Goal: Information Seeking & Learning: Learn about a topic

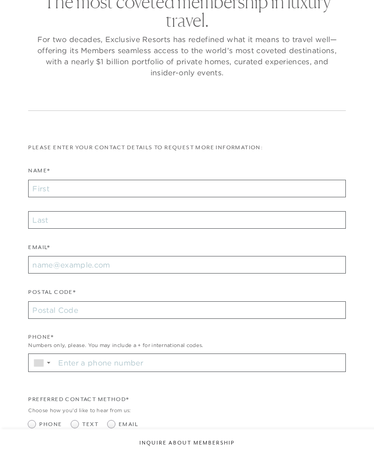
checkbox input "false"
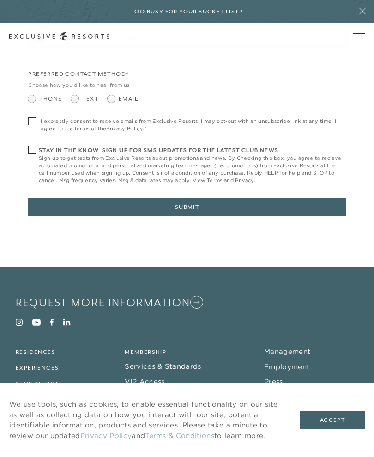
scroll to position [397, 0]
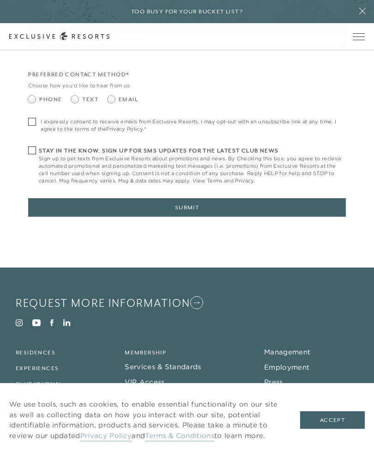
click at [155, 349] on link "Membership" at bounding box center [146, 352] width 42 height 6
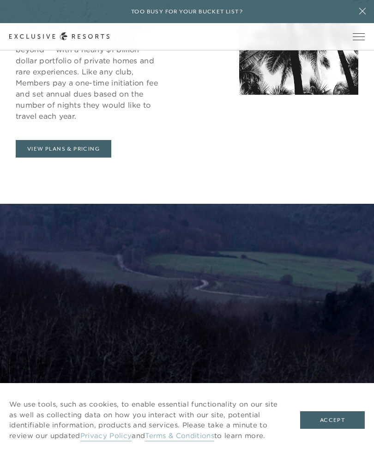
scroll to position [564, 0]
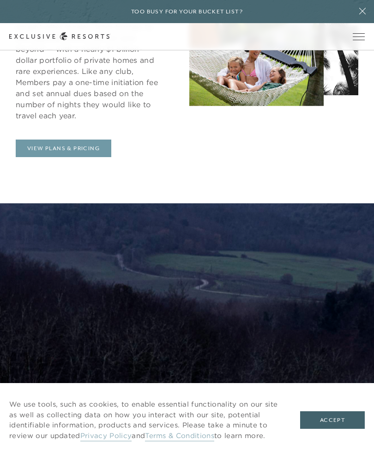
click at [85, 157] on link "View Plans & Pricing" at bounding box center [64, 149] width 96 height 18
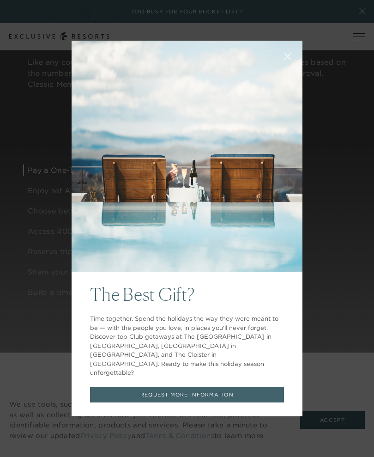
scroll to position [775, 0]
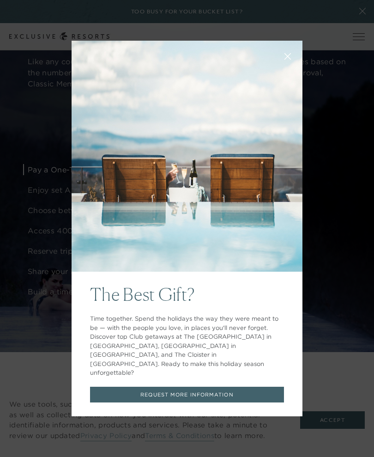
click at [327, 186] on div "The Best Gift? Time together. Spend the holidays the way they were meant to be …" at bounding box center [187, 228] width 374 height 457
click at [290, 60] on icon at bounding box center [288, 56] width 7 height 7
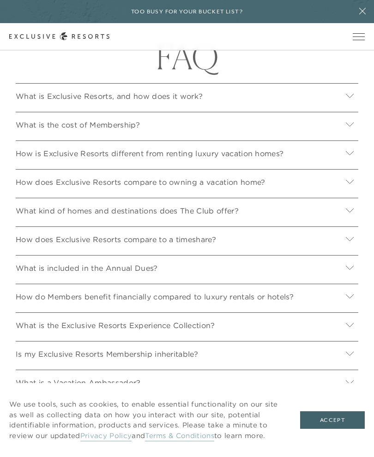
scroll to position [3197, 0]
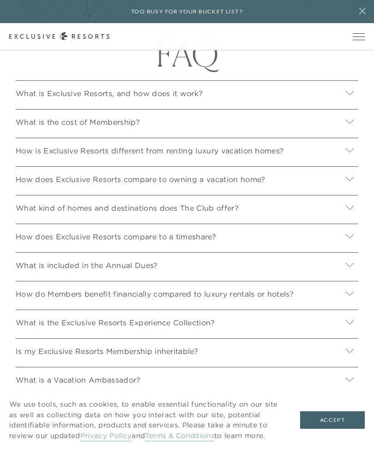
click at [121, 131] on p "What is the cost of Membership?" at bounding box center [78, 122] width 124 height 17
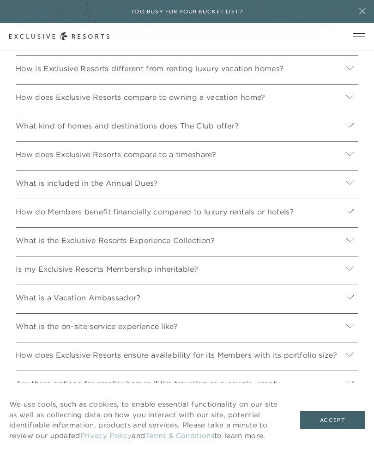
scroll to position [3442, 0]
click at [253, 163] on div "How does Exclusive Resorts compare to a timeshare?" at bounding box center [187, 152] width 343 height 22
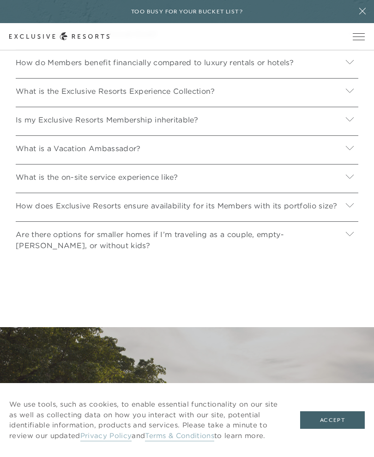
scroll to position [3662, 0]
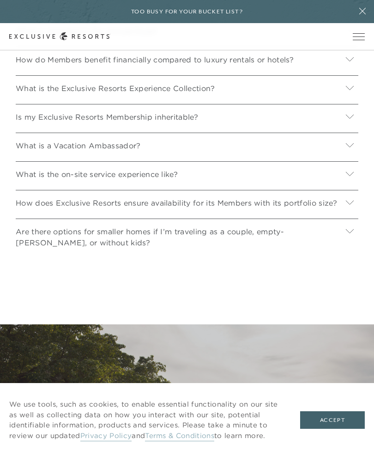
click at [268, 183] on div "What is the on-site service experience like?" at bounding box center [187, 172] width 343 height 22
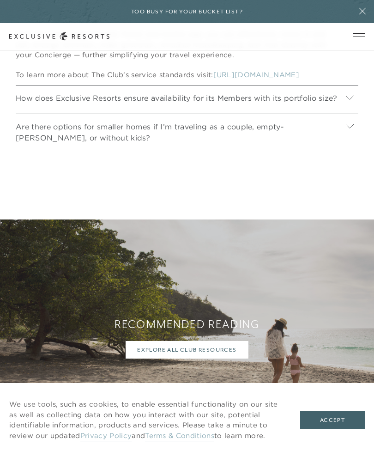
scroll to position [3956, 0]
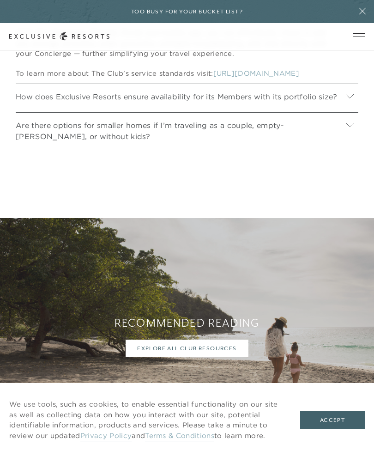
click at [293, 144] on p "Are there options for smaller homes if I’m traveling as a couple, empty-[PERSON…" at bounding box center [179, 130] width 326 height 27
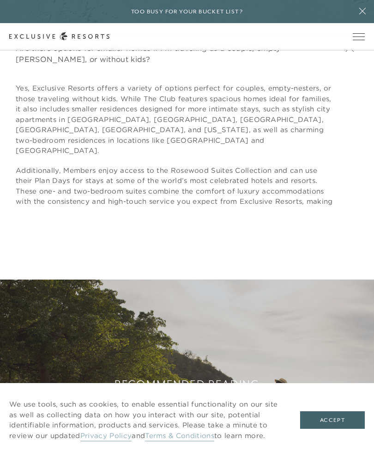
scroll to position [4034, 0]
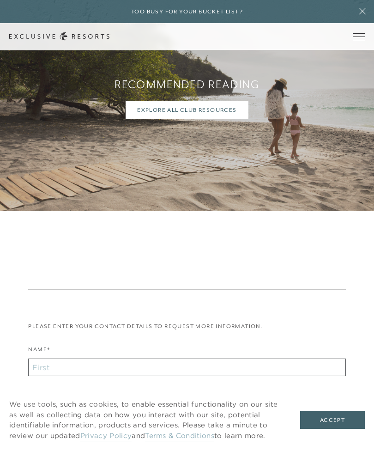
scroll to position [4297, 0]
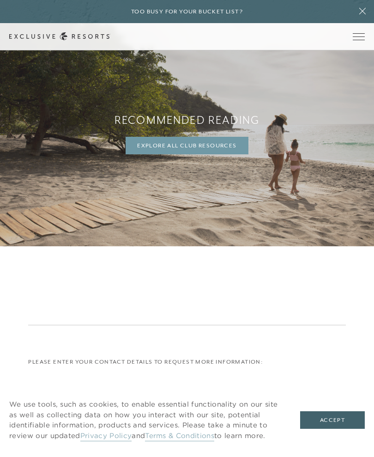
click at [228, 154] on link "Explore All Club Resources" at bounding box center [187, 146] width 122 height 18
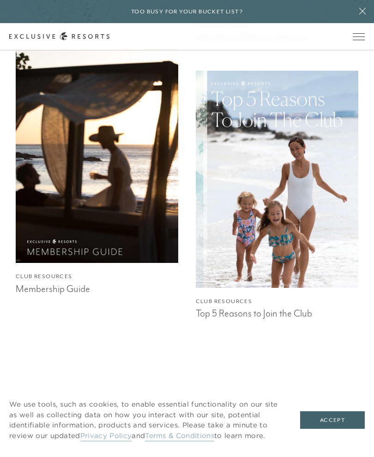
scroll to position [778, 0]
click at [141, 229] on img at bounding box center [96, 154] width 179 height 239
